Goal: Task Accomplishment & Management: Complete application form

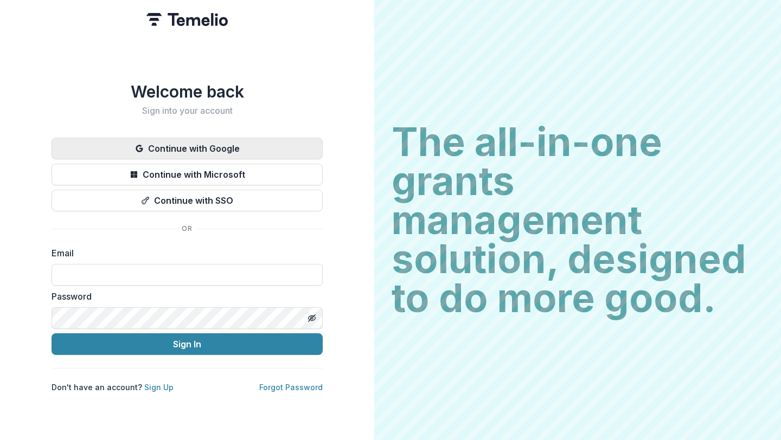
click at [236, 146] on button "Continue with Google" at bounding box center [187, 149] width 271 height 22
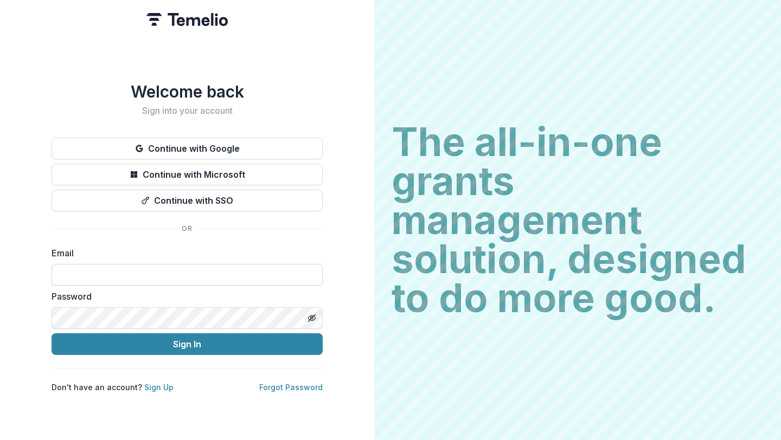
click at [100, 271] on input at bounding box center [187, 275] width 271 height 22
type input "**********"
click at [52, 333] on button "Sign In" at bounding box center [187, 344] width 271 height 22
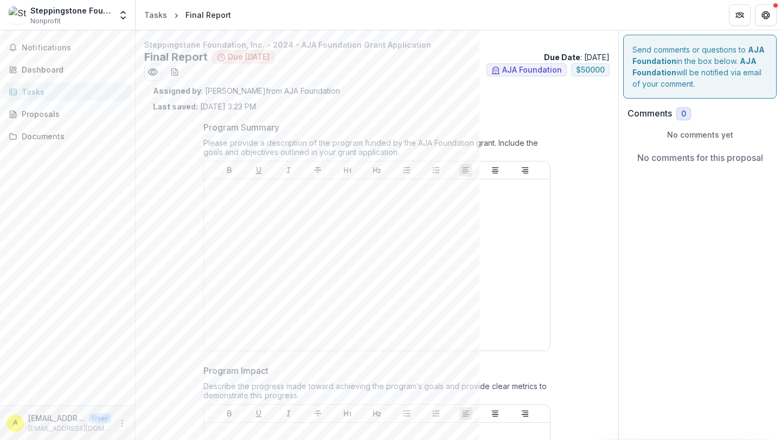
click at [70, 89] on div "Tasks" at bounding box center [72, 91] width 100 height 11
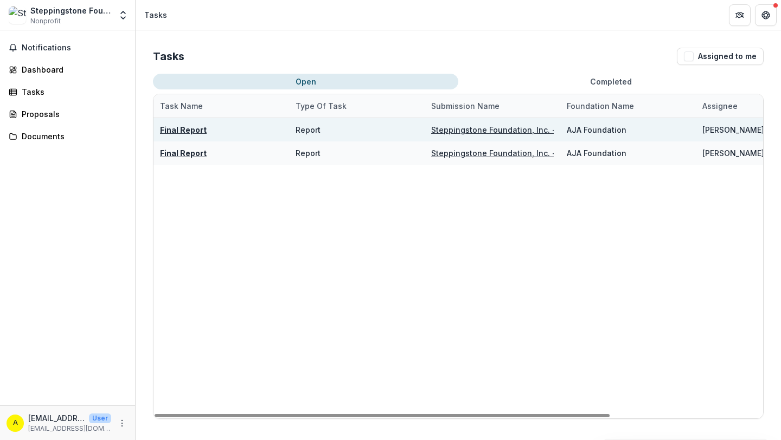
click at [178, 129] on u "Final Report" at bounding box center [183, 129] width 47 height 9
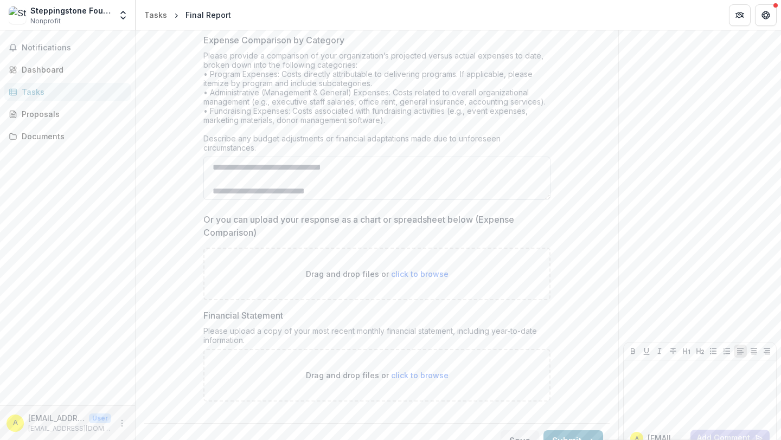
scroll to position [2095, 0]
click at [228, 170] on textarea "Expense Comparison by Category" at bounding box center [376, 179] width 347 height 43
type textarea "*"
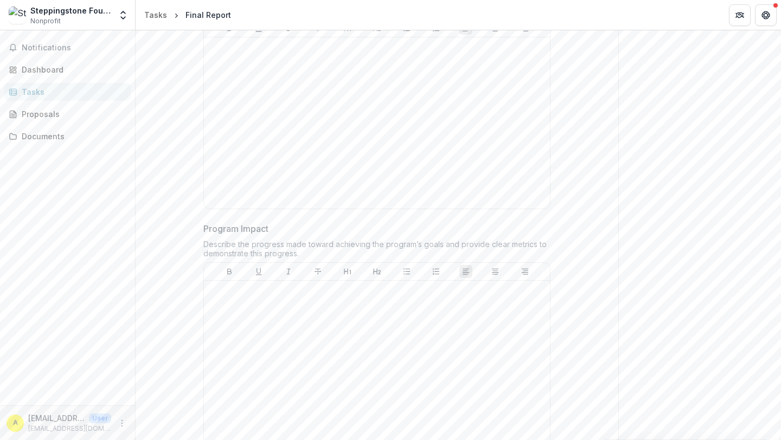
scroll to position [0, 0]
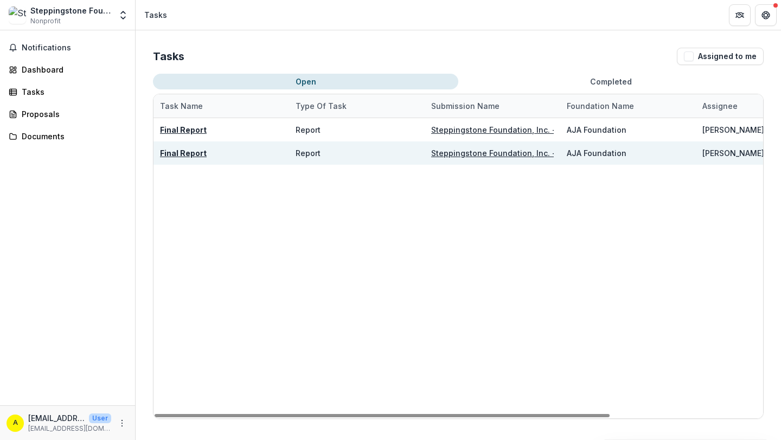
click at [181, 152] on u "Final Report" at bounding box center [183, 153] width 47 height 9
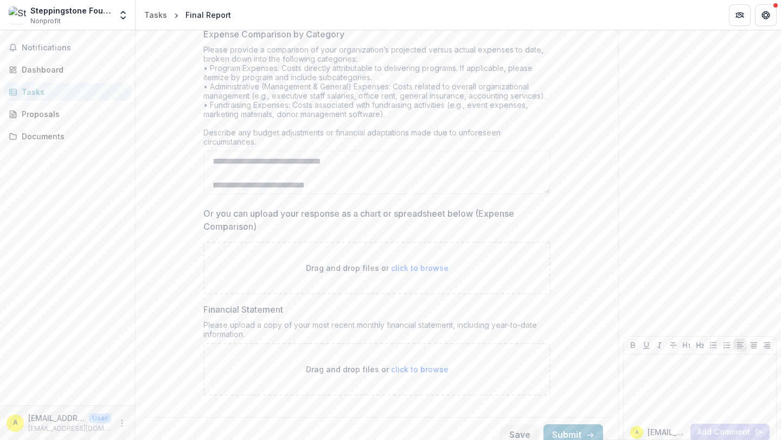
scroll to position [2101, 0]
